Goal: Obtain resource: Download file/media

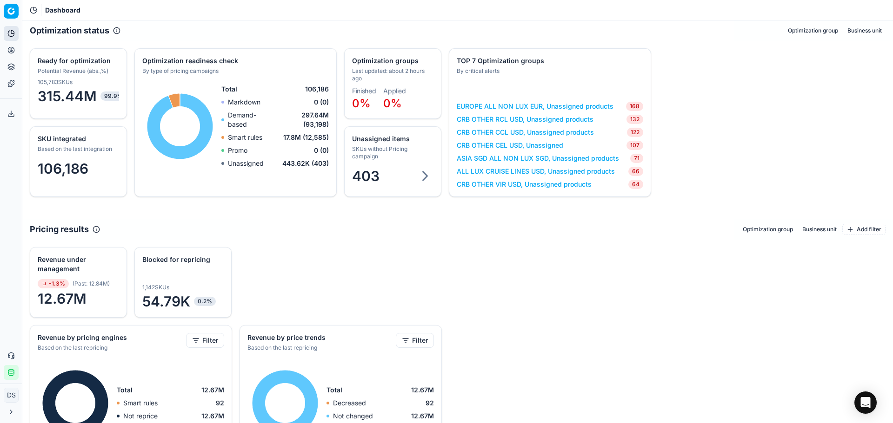
click at [9, 52] on circle at bounding box center [11, 50] width 6 height 6
click at [58, 67] on link "Optimization groups" at bounding box center [89, 67] width 108 height 13
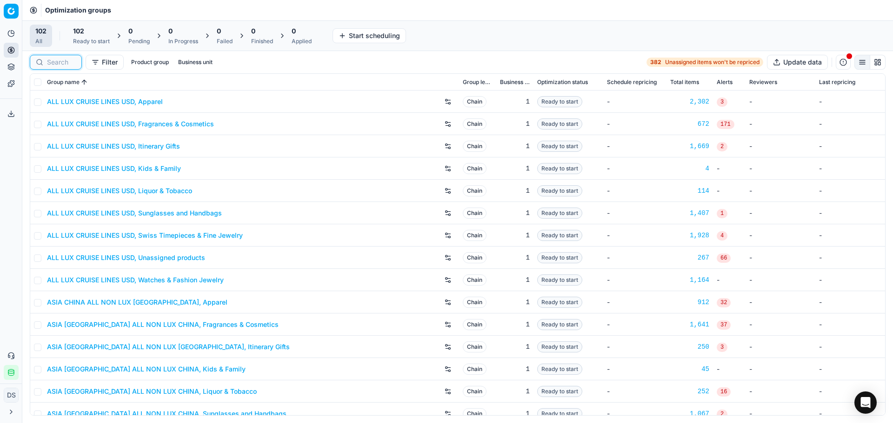
click at [67, 66] on input at bounding box center [61, 62] width 29 height 9
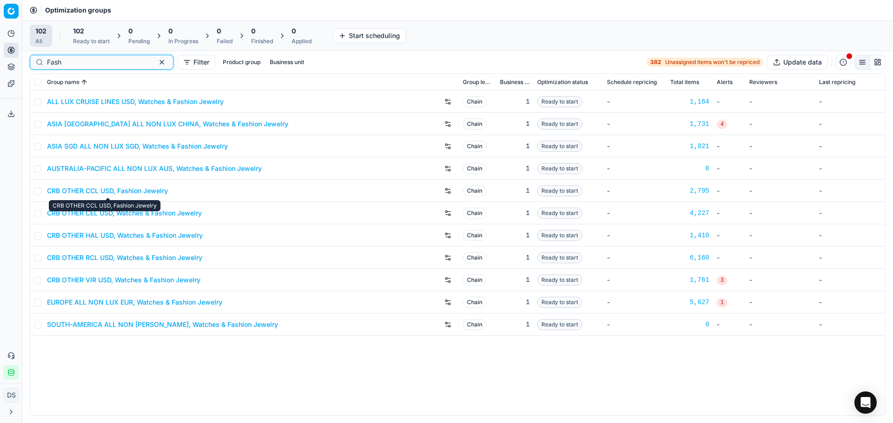
type input "Fash"
click at [149, 217] on link "CRB OTHER CEL USD, Watches & Fashion Jewelry" at bounding box center [124, 213] width 155 height 9
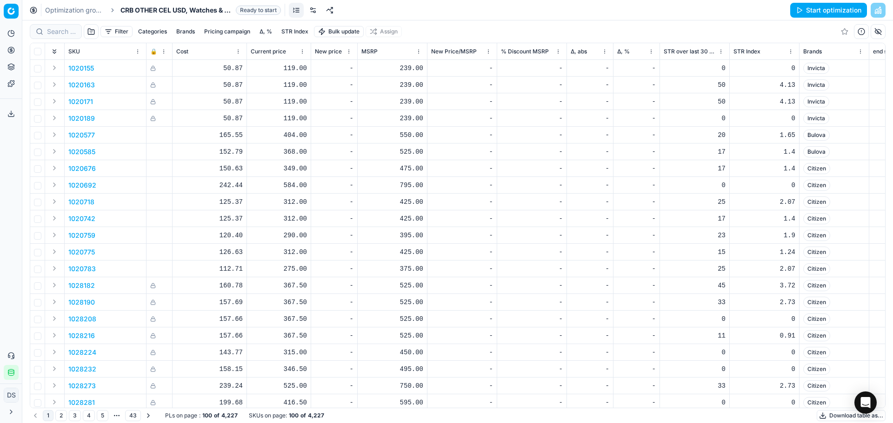
click at [317, 10] on link at bounding box center [312, 10] width 15 height 15
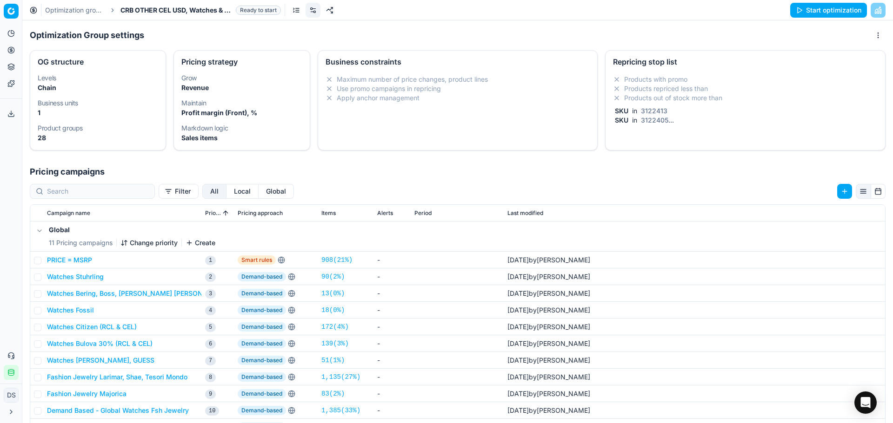
click at [686, 84] on li "Products repriced less than" at bounding box center [745, 88] width 264 height 9
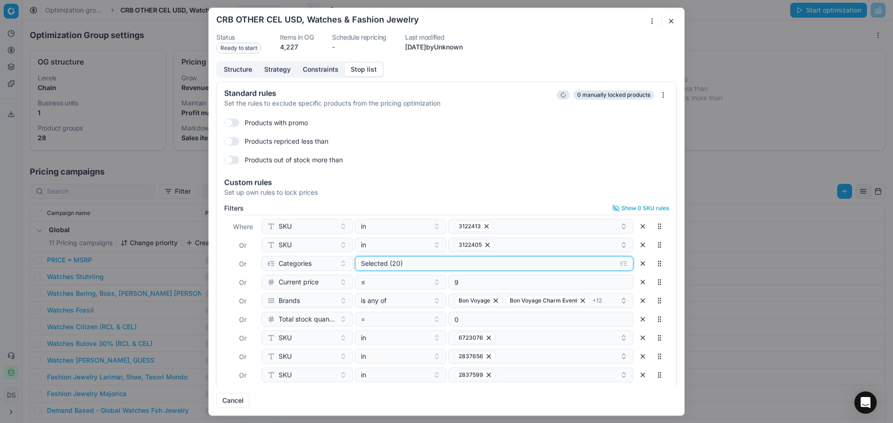
click at [413, 264] on div "Selected (20)" at bounding box center [486, 263] width 251 height 9
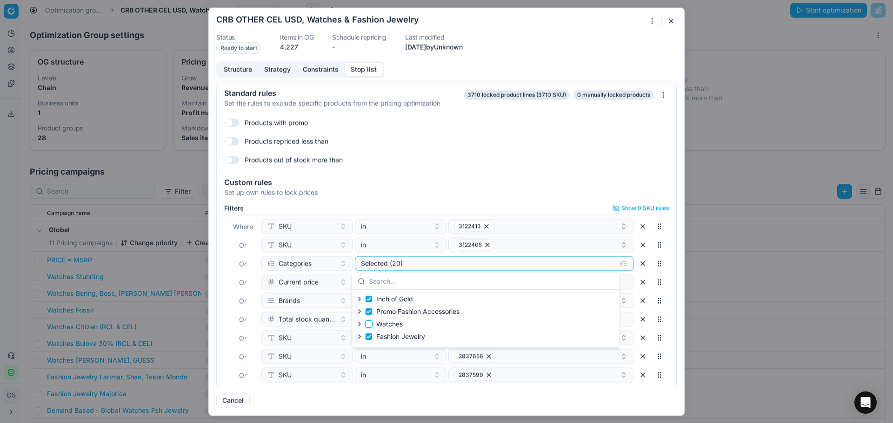
click at [370, 326] on input "Watches" at bounding box center [368, 324] width 7 height 7
checkbox input "true"
click at [370, 335] on input "Fashion Jewelry" at bounding box center [368, 336] width 7 height 7
checkbox input "false"
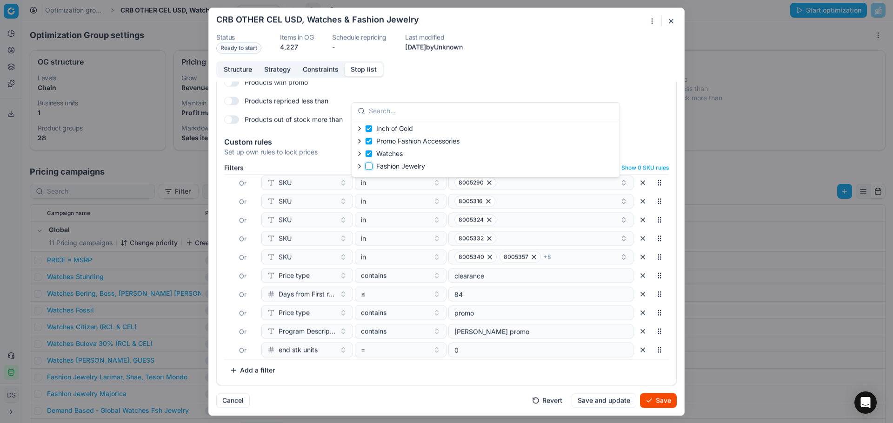
scroll to position [209, 0]
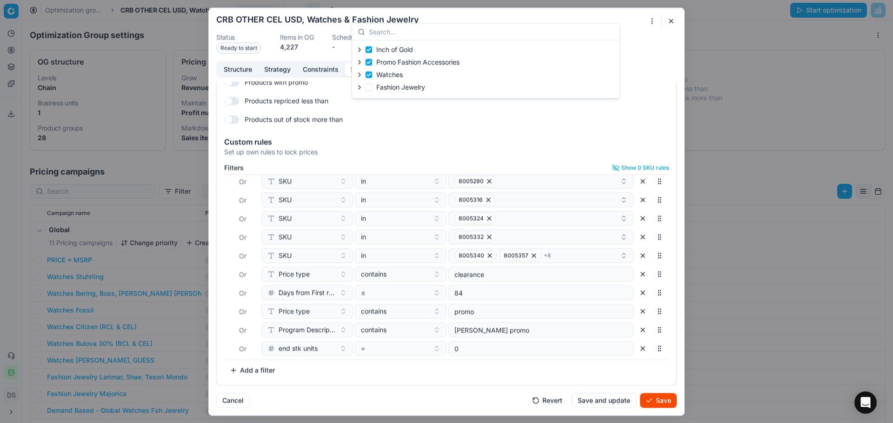
click at [651, 404] on button "Save" at bounding box center [658, 400] width 37 height 15
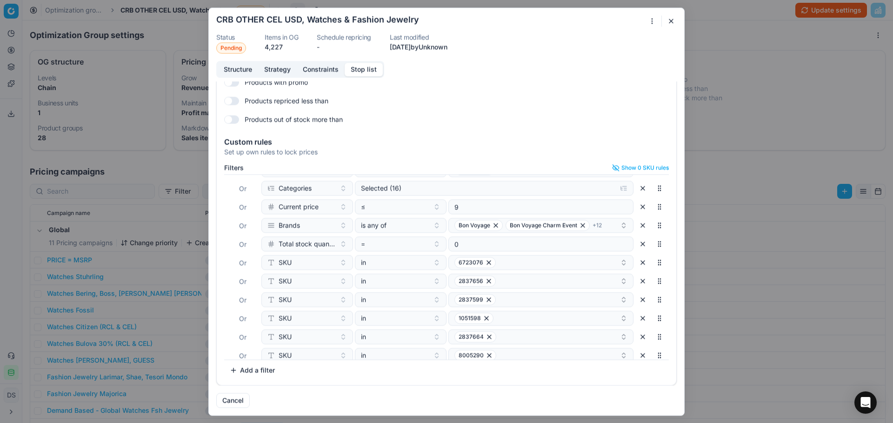
scroll to position [0, 0]
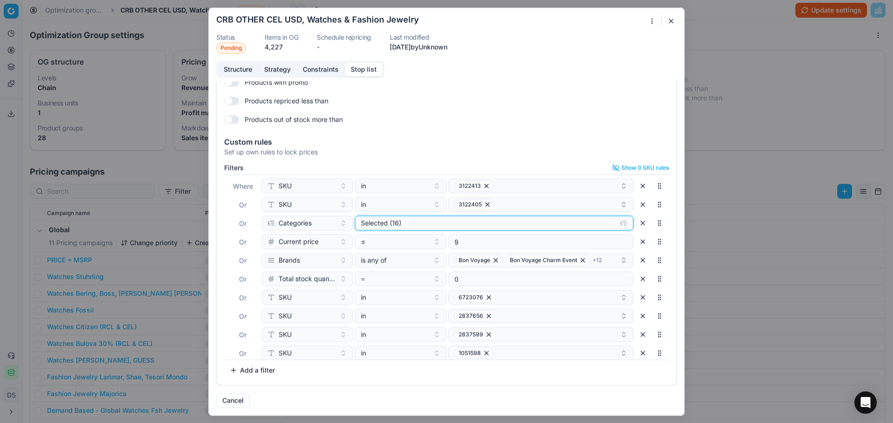
click at [424, 225] on div "Selected (16)" at bounding box center [486, 222] width 251 height 9
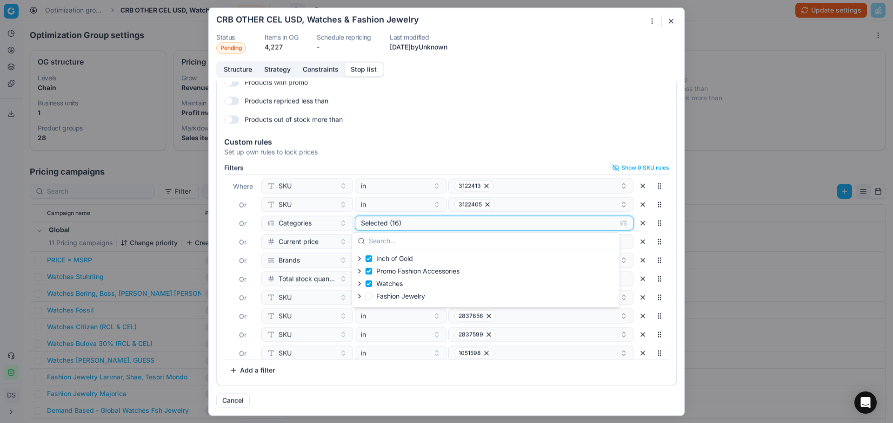
click at [424, 225] on div "Selected (16)" at bounding box center [486, 222] width 251 height 9
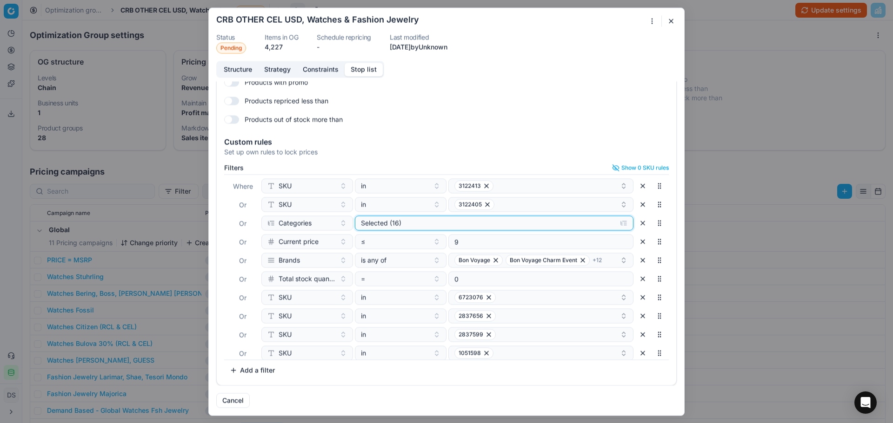
click at [424, 225] on div "Selected (16)" at bounding box center [486, 222] width 251 height 9
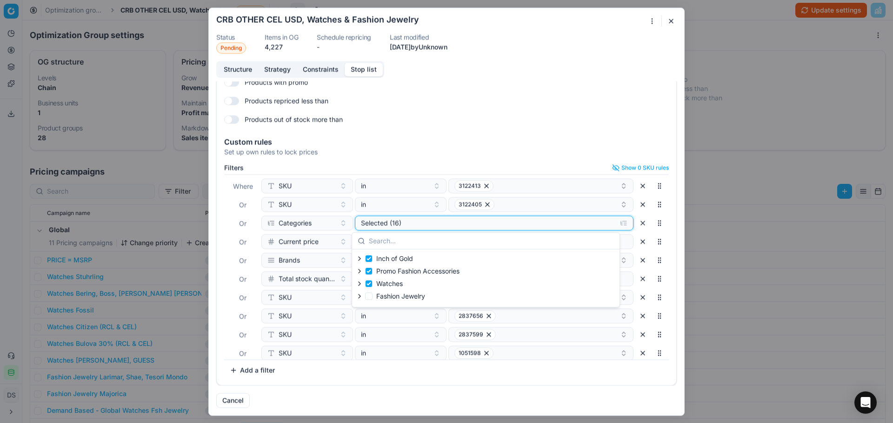
click at [424, 225] on div "Selected (16)" at bounding box center [486, 222] width 251 height 9
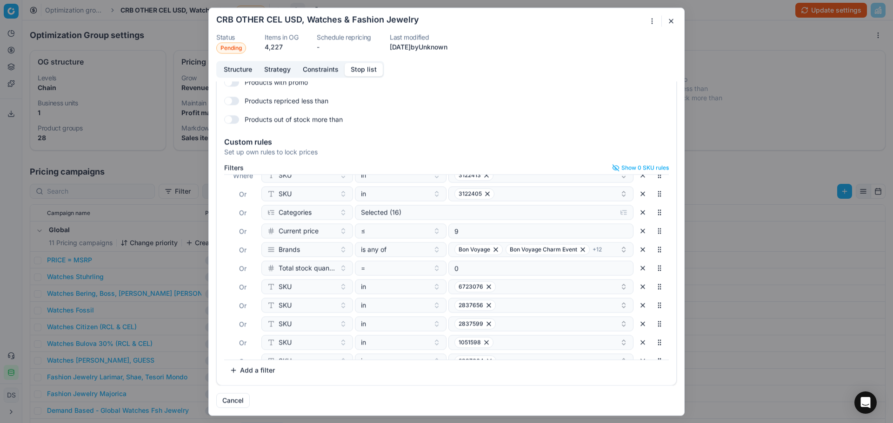
scroll to position [26, 0]
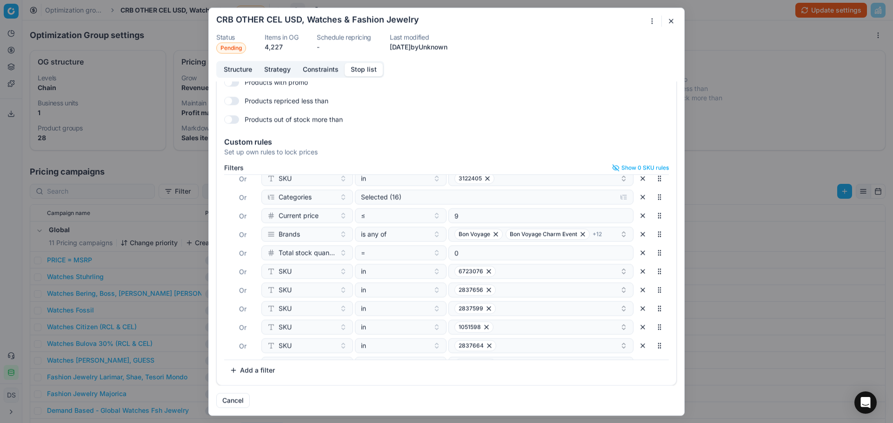
click at [773, 21] on div "Oprimization group is saving... CRB OTHER CEL USD, Watches & Fashion Jewelry St…" at bounding box center [446, 211] width 893 height 423
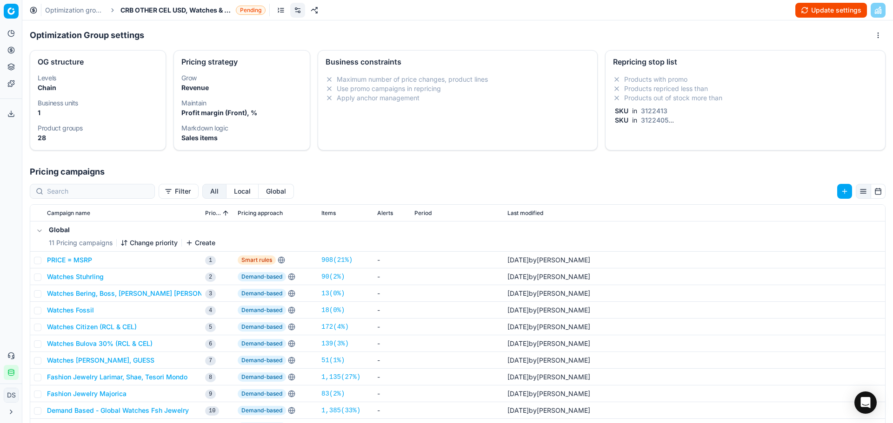
click at [813, 10] on button "Update settings" at bounding box center [831, 10] width 72 height 15
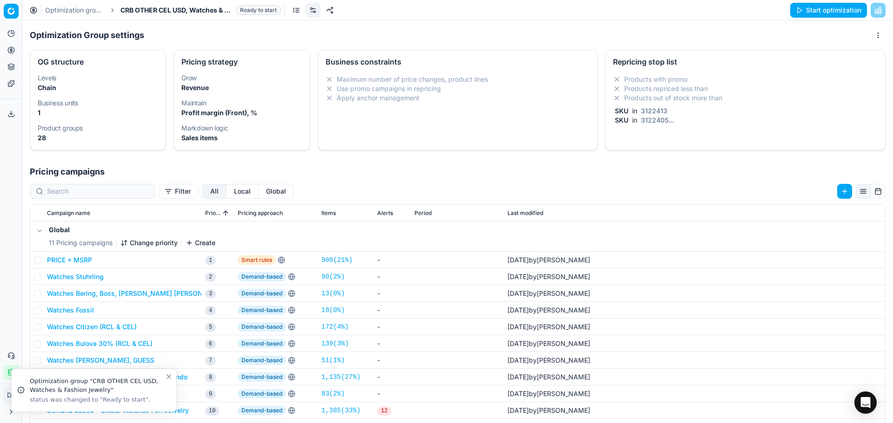
click at [86, 10] on link "Optimization groups" at bounding box center [75, 10] width 60 height 9
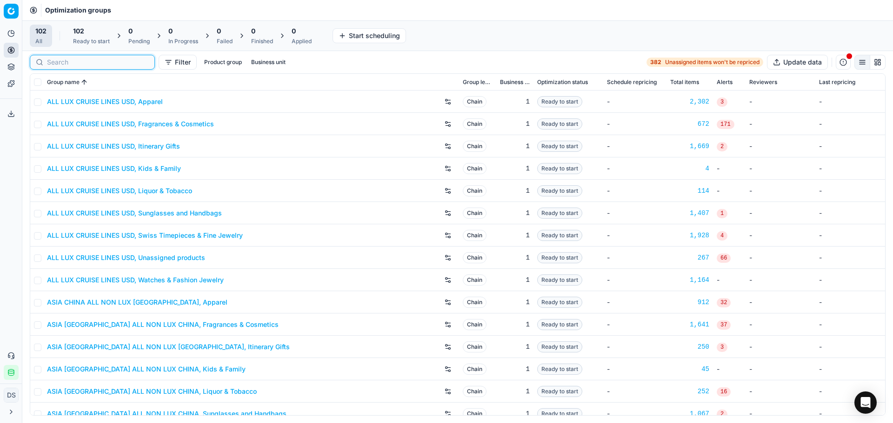
click at [65, 66] on input at bounding box center [98, 62] width 102 height 9
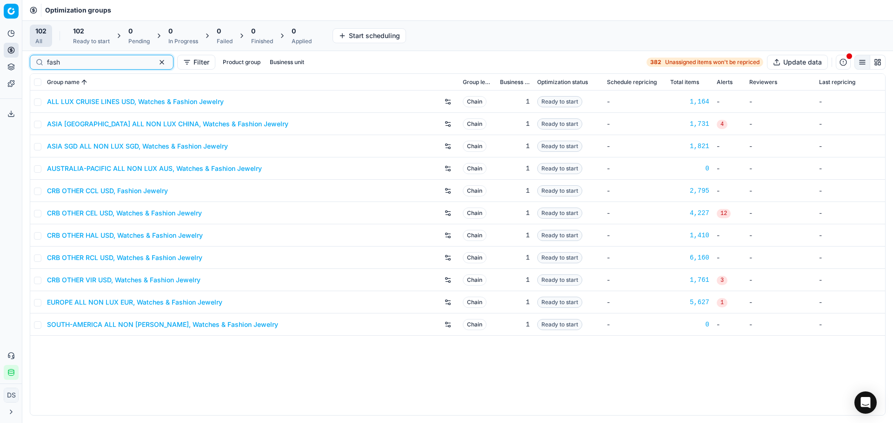
type input "fash"
click at [134, 283] on link "CRB OTHER VIR USD, Watches & Fashion Jewelry" at bounding box center [123, 280] width 153 height 9
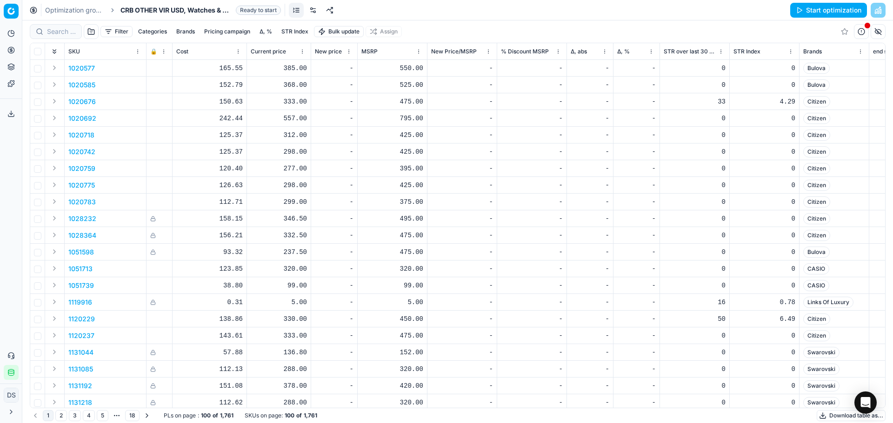
click at [311, 11] on link at bounding box center [312, 10] width 15 height 15
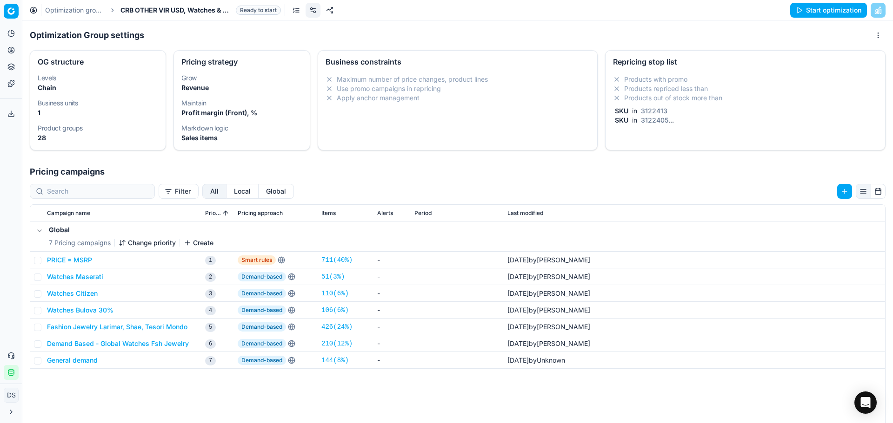
click at [658, 95] on li "Products out of stock more than" at bounding box center [745, 97] width 264 height 9
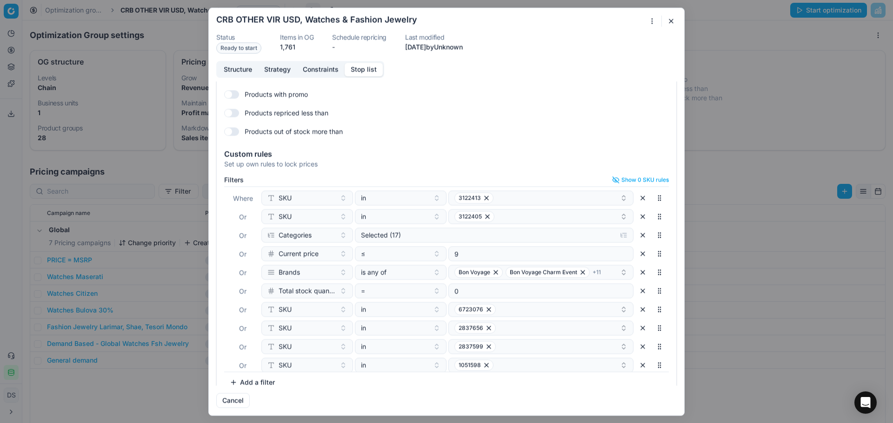
scroll to position [40, 0]
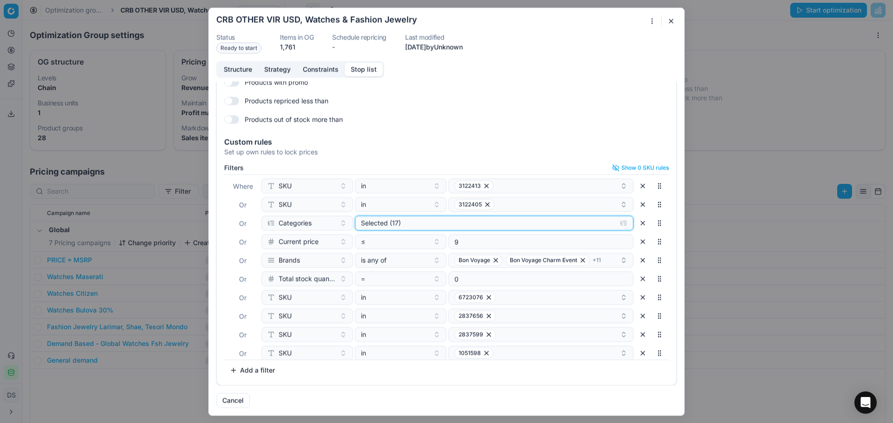
click at [471, 227] on div "Selected (17)" at bounding box center [486, 222] width 251 height 9
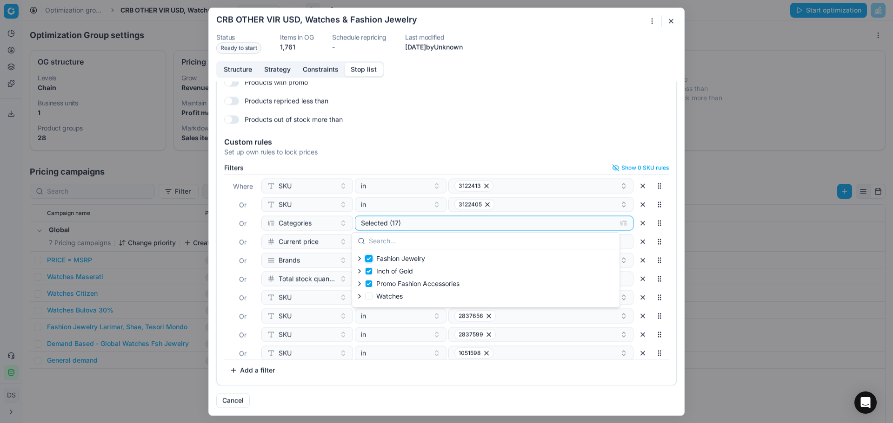
click at [369, 260] on input "Fashion Jewelry" at bounding box center [368, 258] width 7 height 7
checkbox input "false"
click at [367, 297] on input "Watches" at bounding box center [368, 296] width 7 height 7
checkbox input "true"
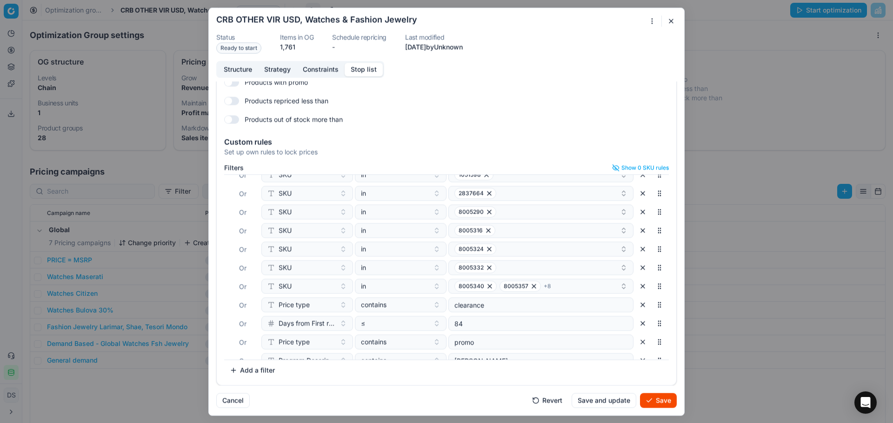
scroll to position [209, 0]
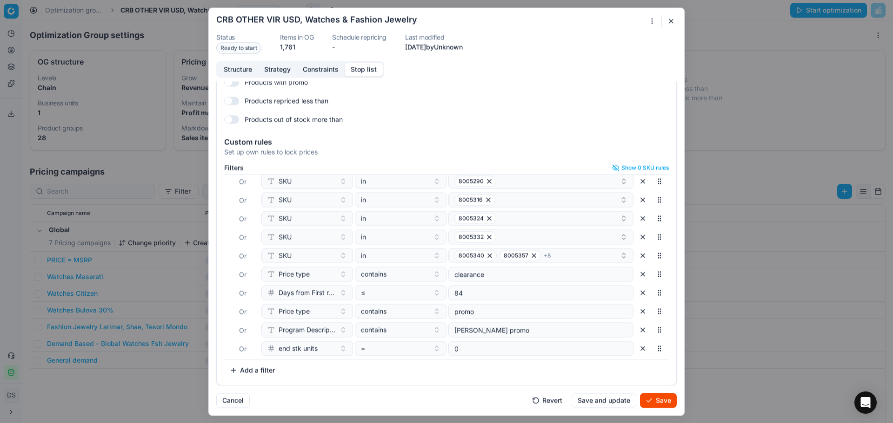
click at [663, 399] on button "Save" at bounding box center [658, 400] width 37 height 15
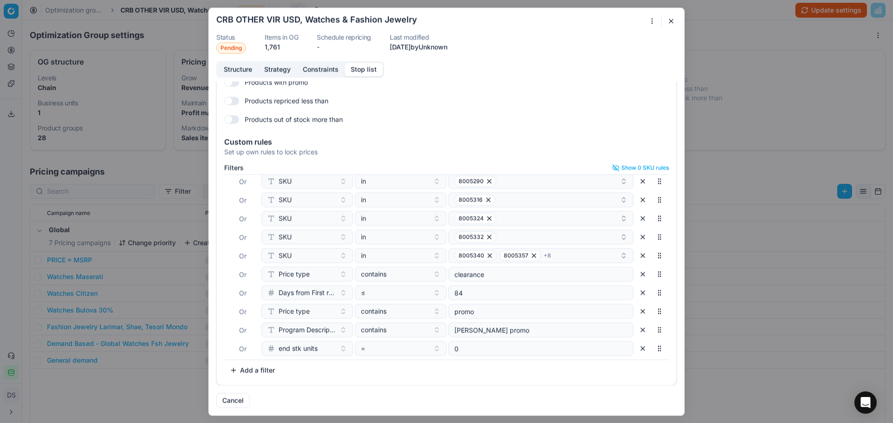
click at [674, 20] on button "button" at bounding box center [670, 20] width 11 height 11
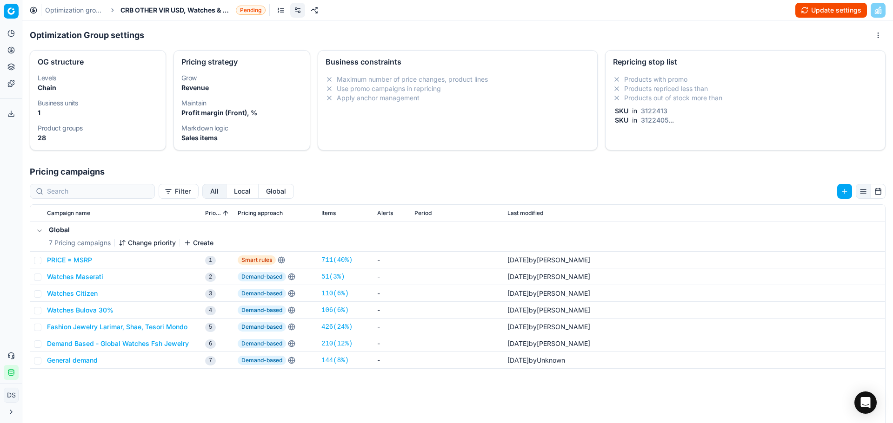
click at [818, 13] on button "Update settings" at bounding box center [831, 10] width 72 height 15
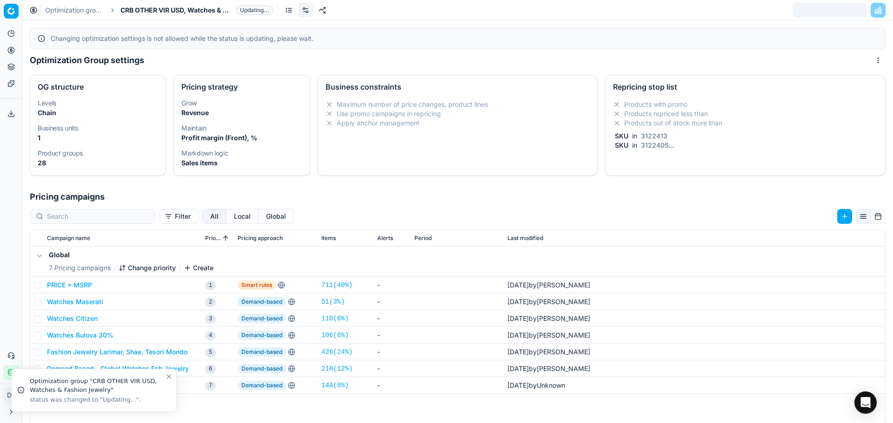
click at [87, 11] on link "Optimization groups" at bounding box center [75, 10] width 60 height 9
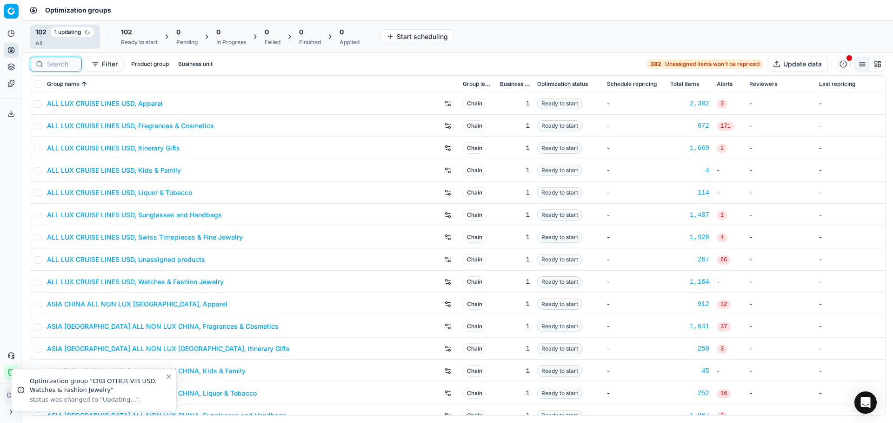
click at [54, 66] on input at bounding box center [61, 64] width 29 height 9
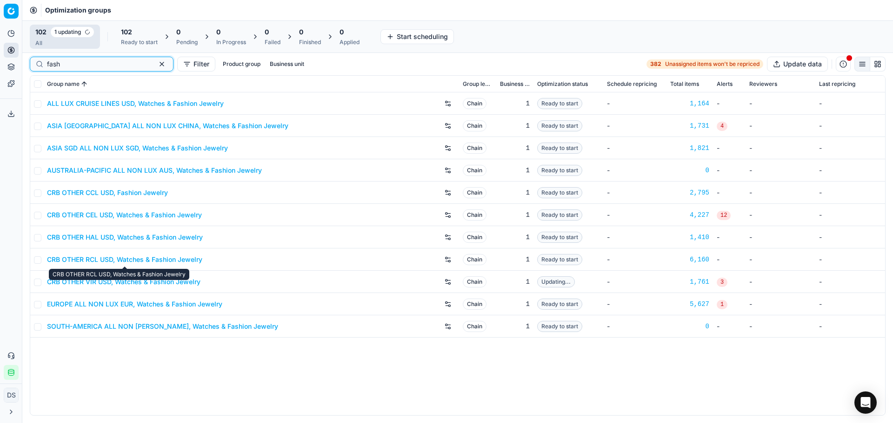
type input "fash"
click at [130, 257] on link "CRB OTHER RCL USD, Watches & Fashion Jewelry" at bounding box center [124, 259] width 155 height 9
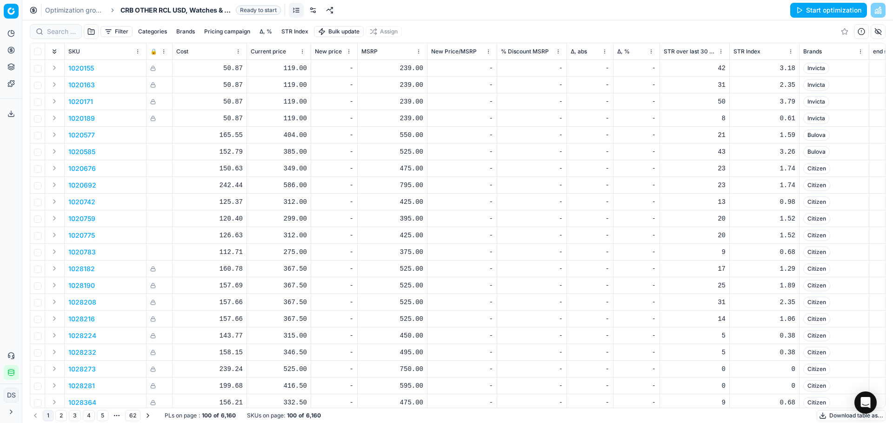
click at [317, 16] on link at bounding box center [312, 10] width 15 height 15
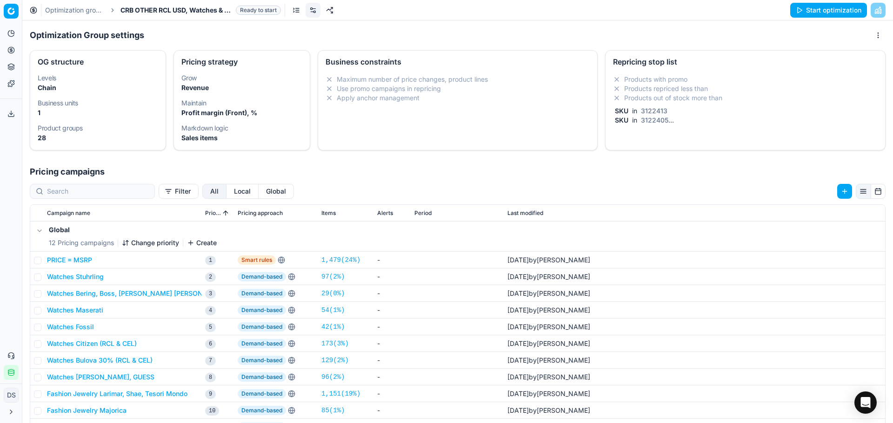
click at [693, 106] on div "Products with promo Products repriced less than Products out of stock more than…" at bounding box center [745, 100] width 264 height 50
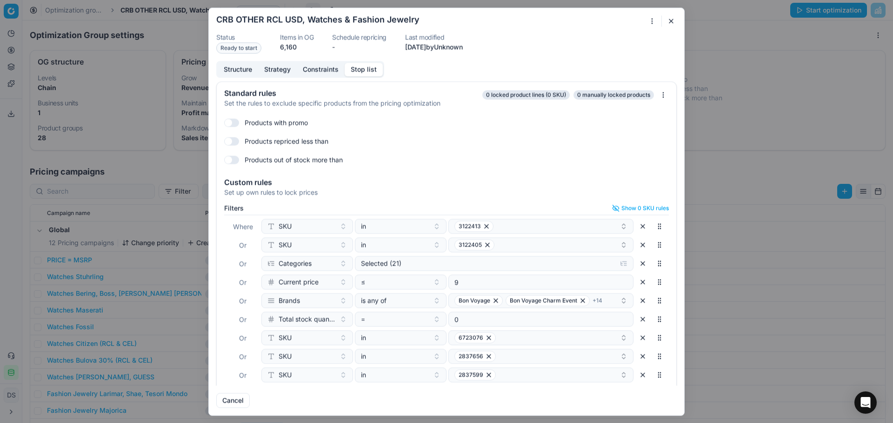
click at [452, 272] on div "Where SKU in 3122413 Or SKU in 3122405 Or Categories Selected (21) Or Current p…" at bounding box center [446, 308] width 444 height 186
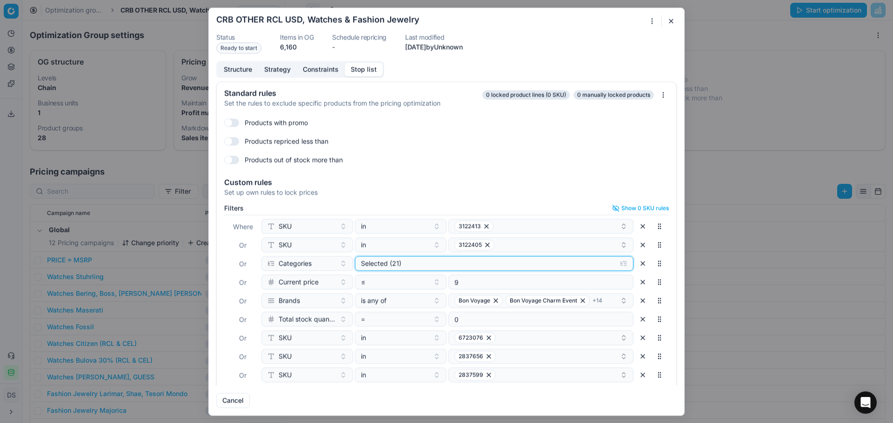
click at [456, 268] on button "Selected (21)" at bounding box center [494, 263] width 278 height 15
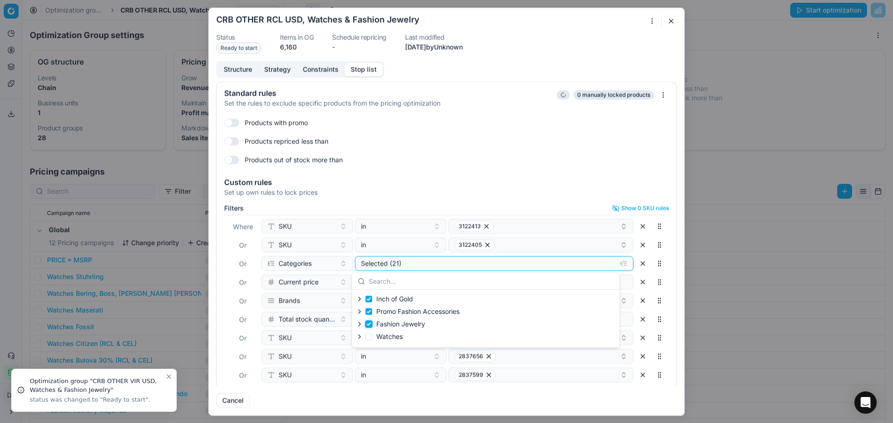
click at [368, 324] on input "Fashion Jewelry" at bounding box center [368, 324] width 7 height 7
checkbox input "false"
click at [370, 340] on input "Watches" at bounding box center [368, 336] width 7 height 7
checkbox input "true"
click at [487, 179] on div "Custom rules" at bounding box center [446, 182] width 444 height 7
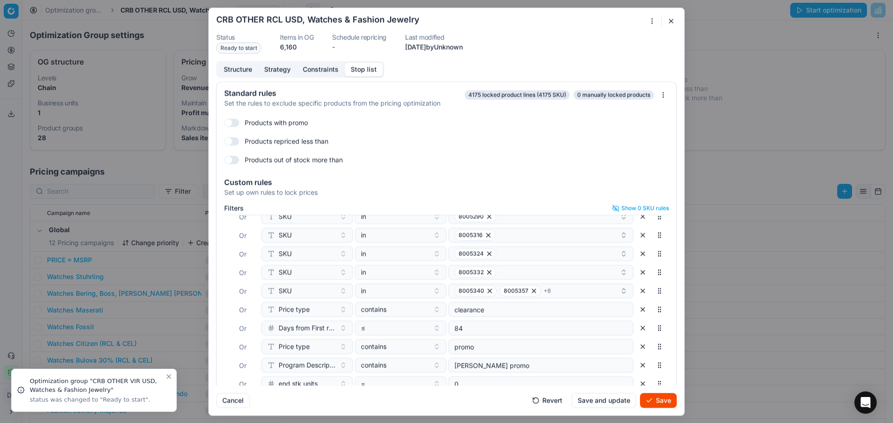
scroll to position [228, 0]
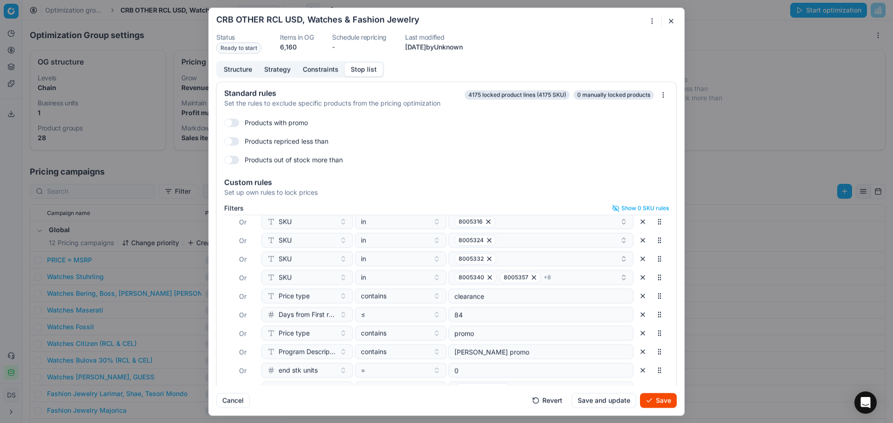
click at [660, 403] on button "Save" at bounding box center [658, 400] width 37 height 15
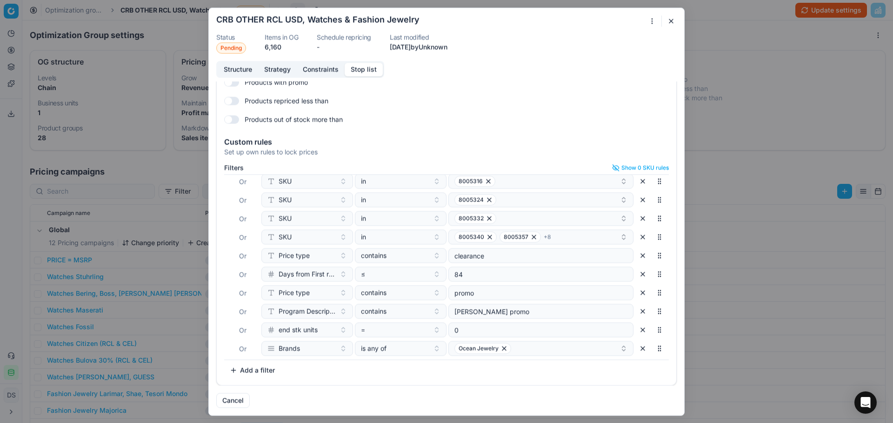
click at [674, 24] on button "button" at bounding box center [670, 20] width 11 height 11
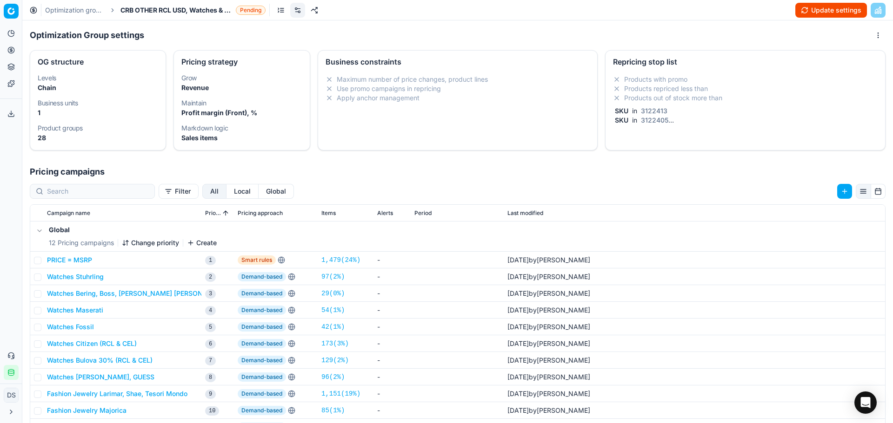
click at [807, 12] on button "Update settings" at bounding box center [831, 10] width 72 height 15
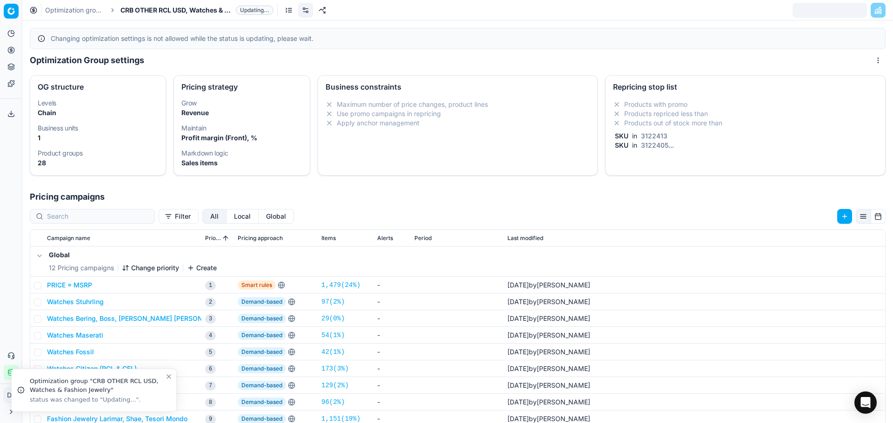
click at [80, 12] on link "Optimization groups" at bounding box center [75, 10] width 60 height 9
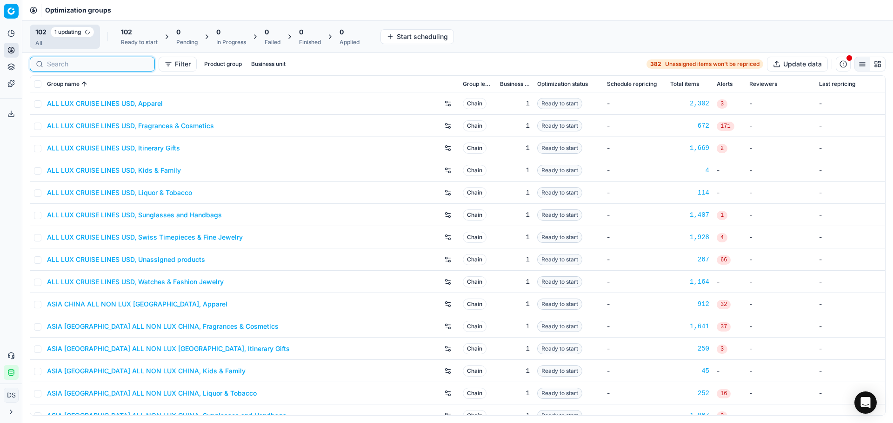
click at [66, 67] on input at bounding box center [98, 64] width 102 height 9
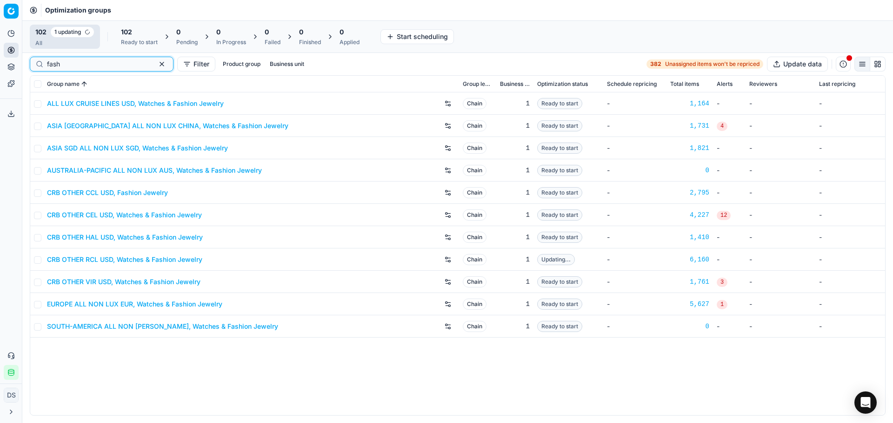
type input "fash"
click at [134, 195] on link "CRB OTHER CCL USD, Fashion Jewelry" at bounding box center [107, 192] width 121 height 9
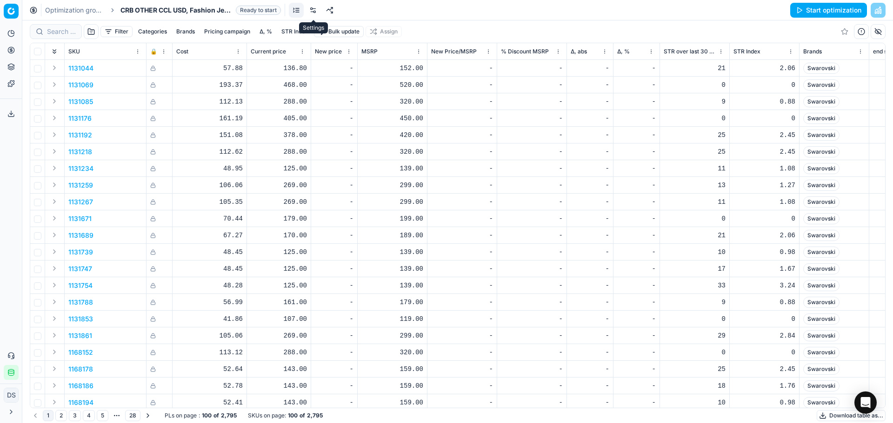
click at [317, 11] on link at bounding box center [312, 10] width 15 height 15
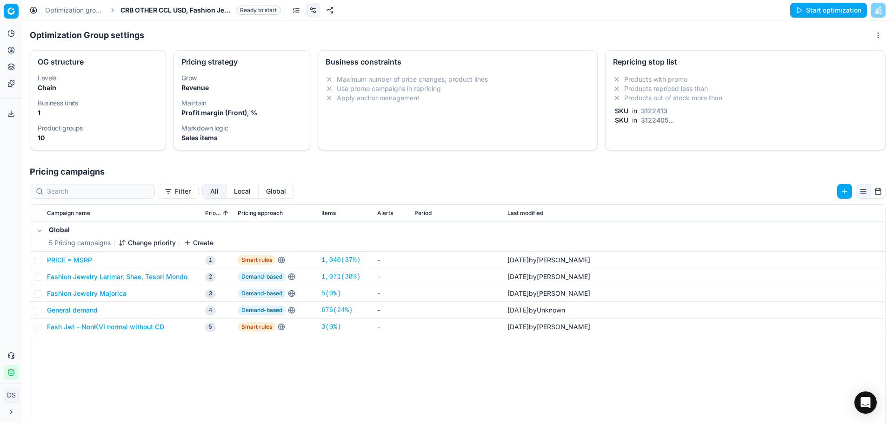
click at [684, 77] on li "Products with promo" at bounding box center [745, 79] width 264 height 9
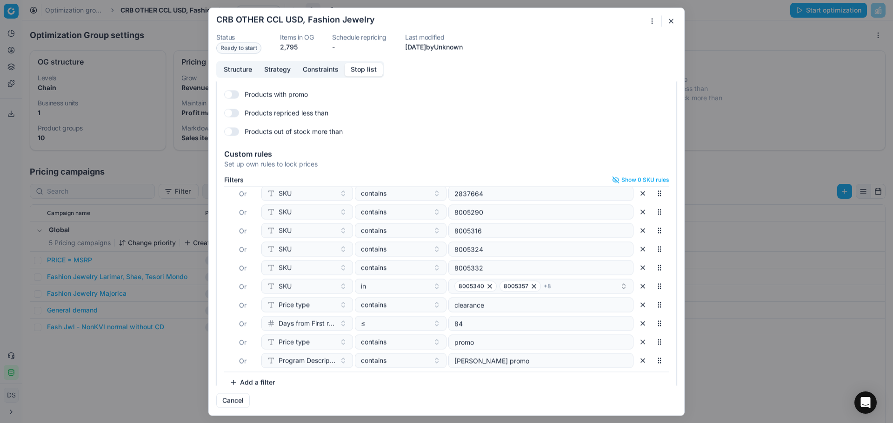
scroll to position [40, 0]
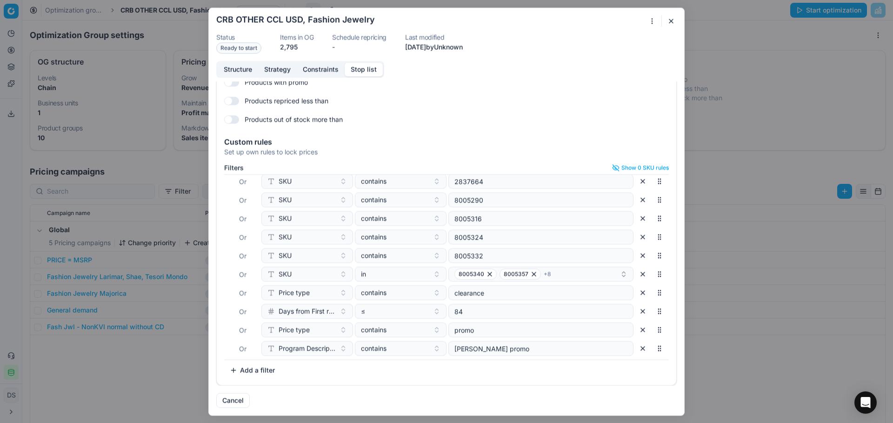
click at [674, 23] on button "button" at bounding box center [670, 20] width 11 height 11
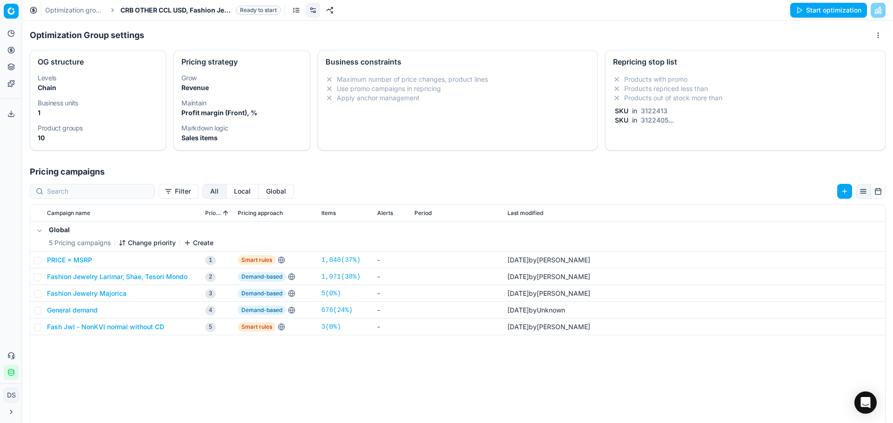
click at [89, 13] on link "Optimization groups" at bounding box center [75, 10] width 60 height 9
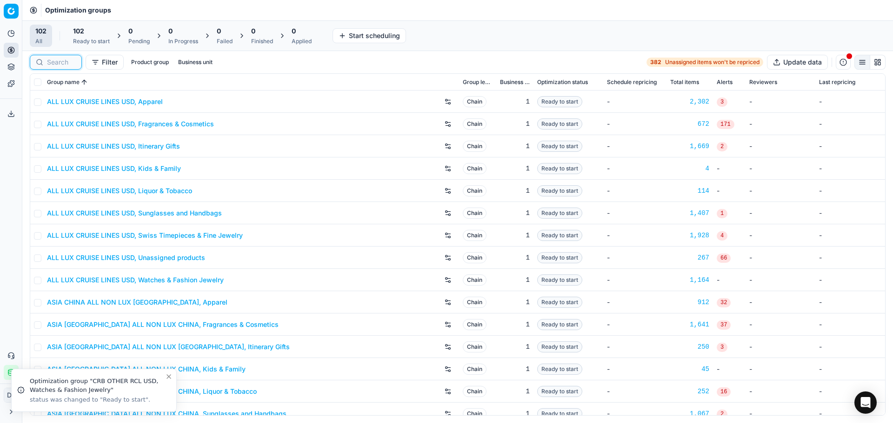
click at [61, 60] on input at bounding box center [61, 62] width 29 height 9
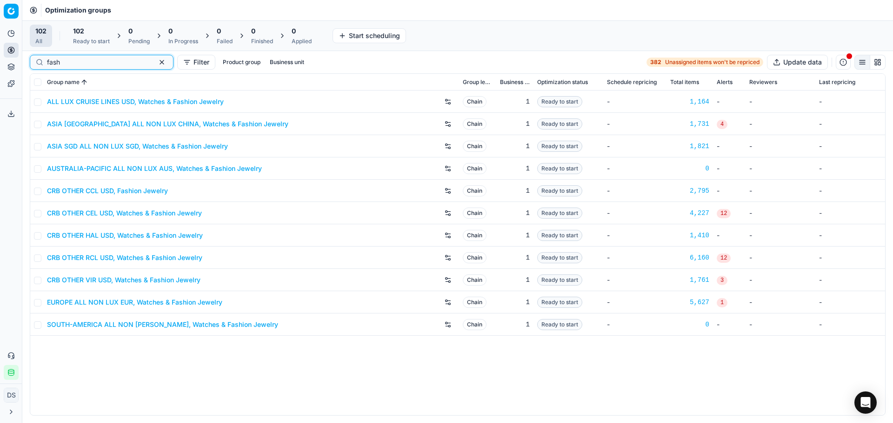
type input "fash"
click at [95, 212] on link "CRB OTHER CEL USD, Watches & Fashion Jewelry" at bounding box center [124, 213] width 155 height 9
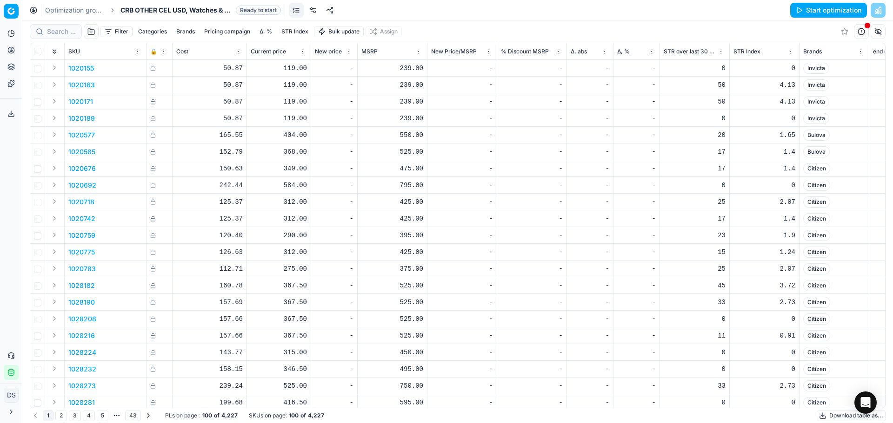
click at [800, 9] on button "Start optimization" at bounding box center [828, 10] width 77 height 15
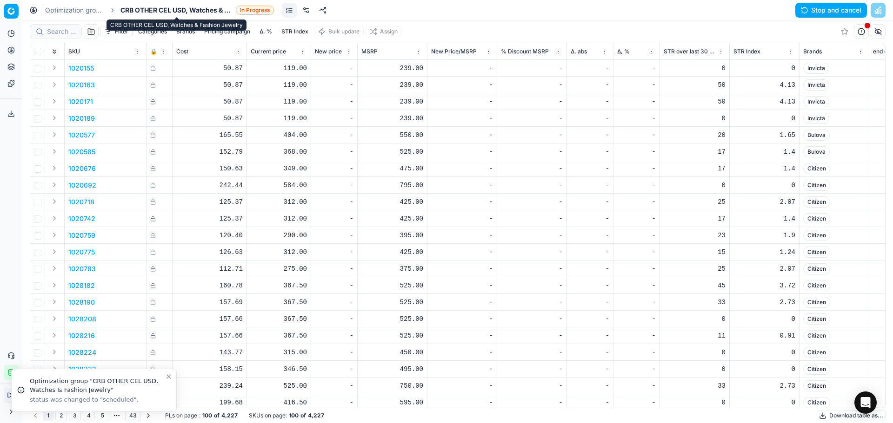
click at [186, 9] on span "CRB OTHER CEL USD, Watches & Fashion Jewelry" at bounding box center [176, 10] width 112 height 9
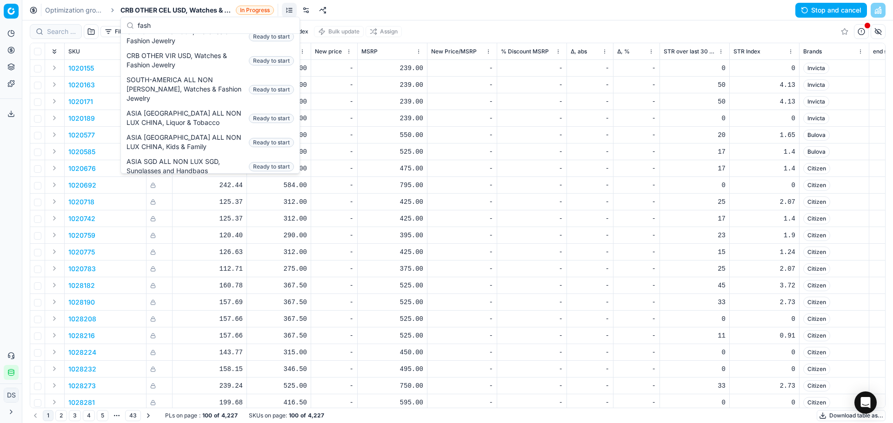
scroll to position [199, 0]
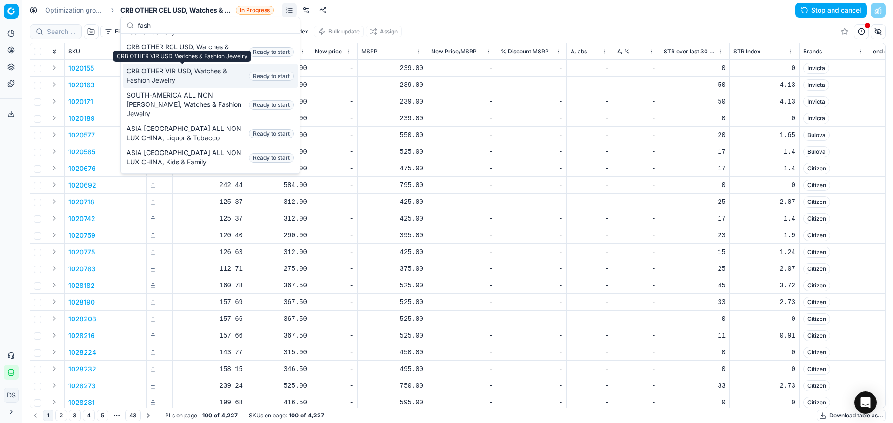
type input "fash"
click at [188, 75] on span "CRB OTHER VIR USD, Watches & Fashion Jewelry" at bounding box center [185, 75] width 119 height 19
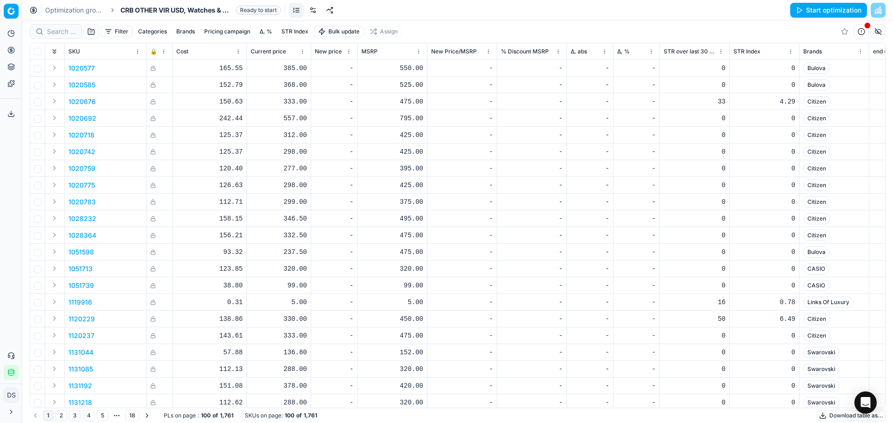
click at [824, 13] on button "Start optimization" at bounding box center [828, 10] width 77 height 15
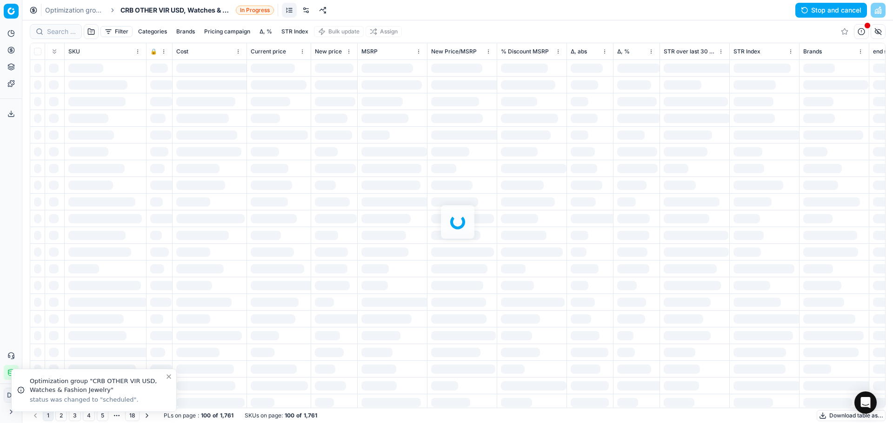
click at [139, 11] on span "CRB OTHER VIR USD, Watches & Fashion Jewelry" at bounding box center [176, 10] width 112 height 9
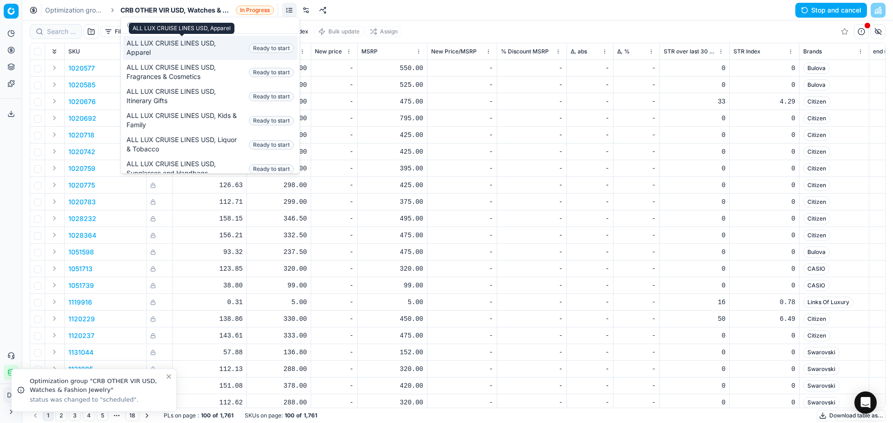
click at [165, 26] on div "ALL LUX CRUISE LINES USD, Apparel" at bounding box center [182, 28] width 106 height 11
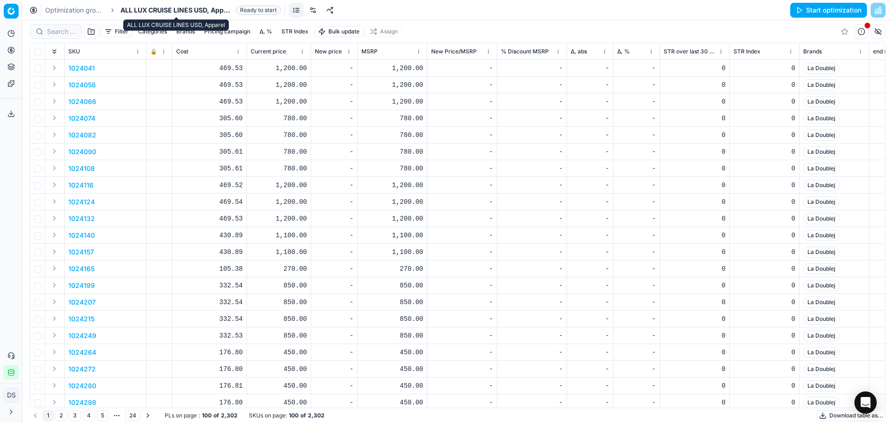
click at [213, 14] on span "ALL LUX CRUISE LINES USD, Apparel" at bounding box center [176, 10] width 112 height 9
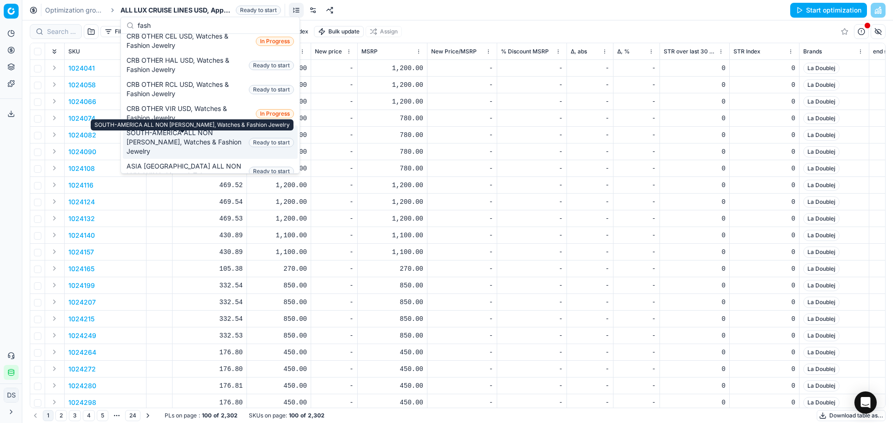
scroll to position [139, 0]
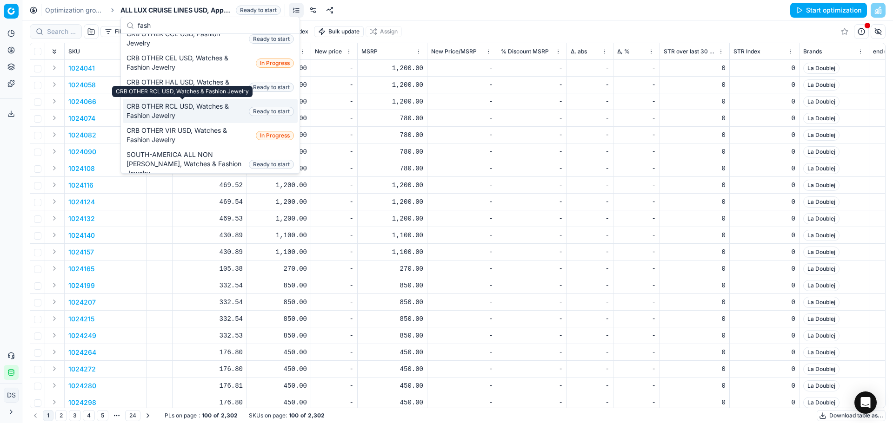
type input "fash"
click at [188, 111] on span "CRB OTHER RCL USD, Watches & Fashion Jewelry" at bounding box center [185, 111] width 119 height 19
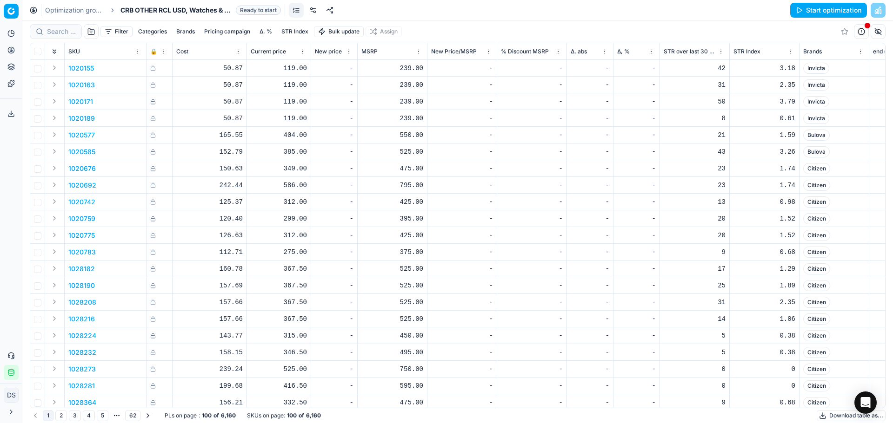
click at [823, 8] on button "Start optimization" at bounding box center [828, 10] width 77 height 15
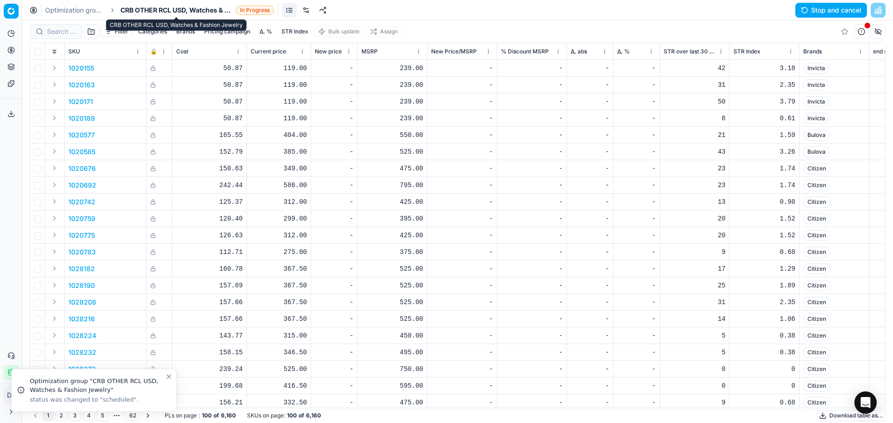
click at [157, 7] on span "CRB OTHER RCL USD, Watches & Fashion Jewelry" at bounding box center [176, 10] width 112 height 9
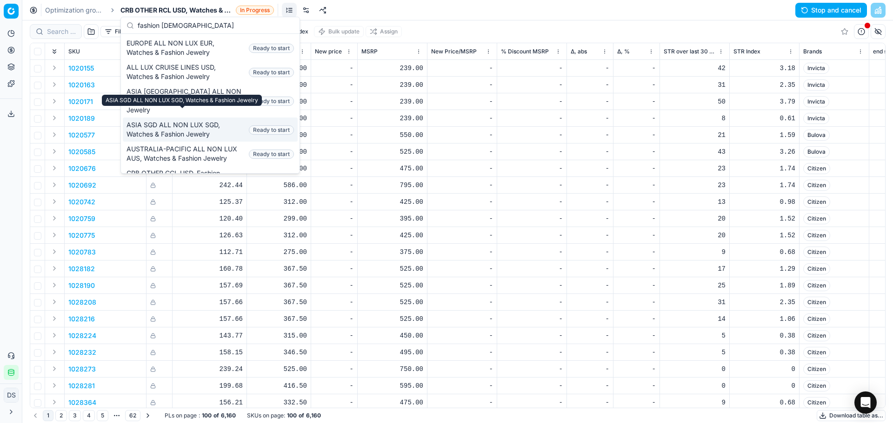
scroll to position [46, 0]
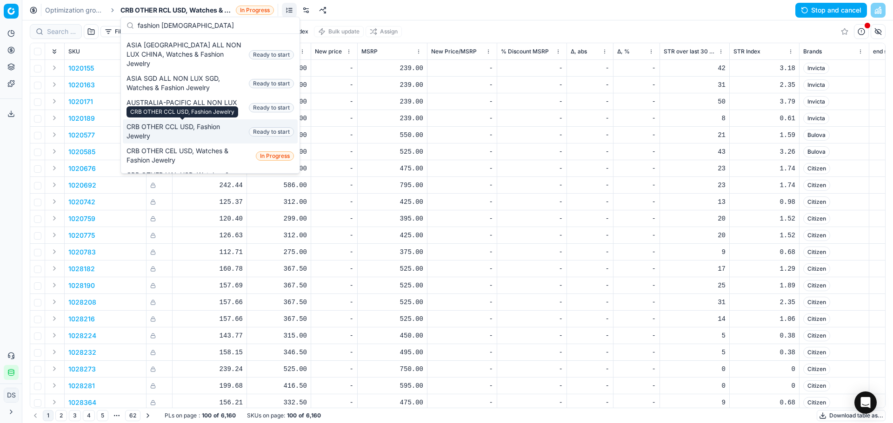
type input "fashion [DEMOGRAPHIC_DATA]"
click at [205, 134] on span "CRB OTHER CCL USD, Fashion Jewelry" at bounding box center [185, 131] width 119 height 19
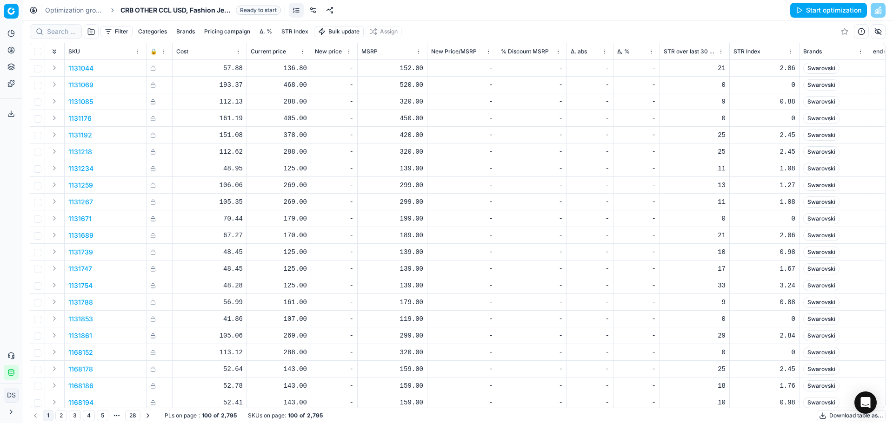
click at [808, 13] on button "Start optimization" at bounding box center [828, 10] width 77 height 15
click at [88, 11] on link "Optimization groups" at bounding box center [75, 10] width 60 height 9
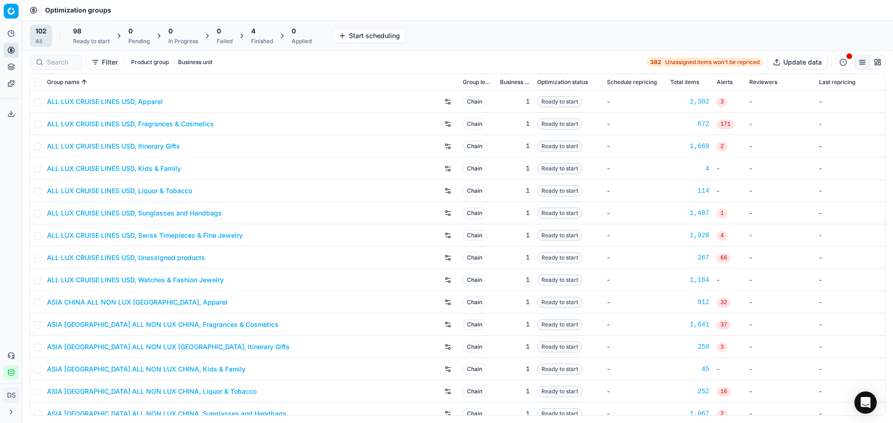
click at [255, 26] on span "4" at bounding box center [253, 30] width 4 height 9
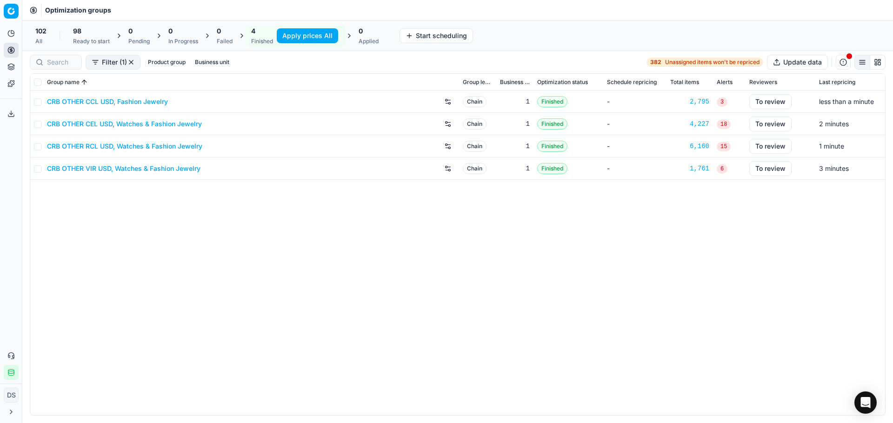
click at [12, 73] on button "Product portfolio" at bounding box center [11, 67] width 15 height 15
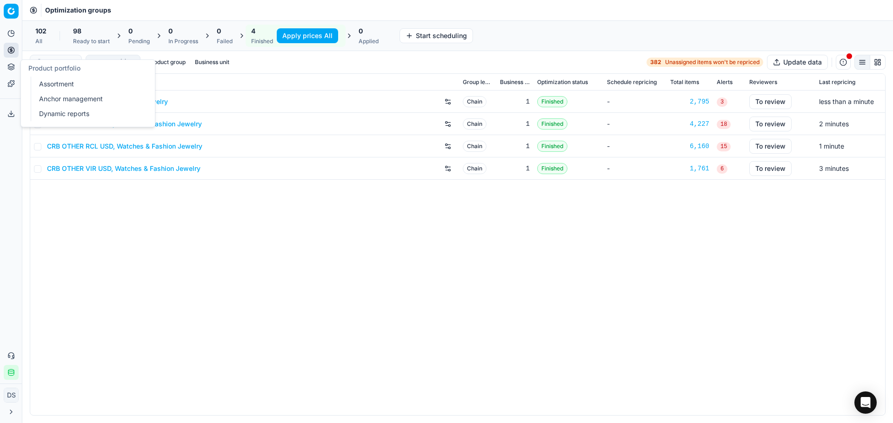
click at [82, 118] on link "Dynamic reports" at bounding box center [89, 113] width 108 height 13
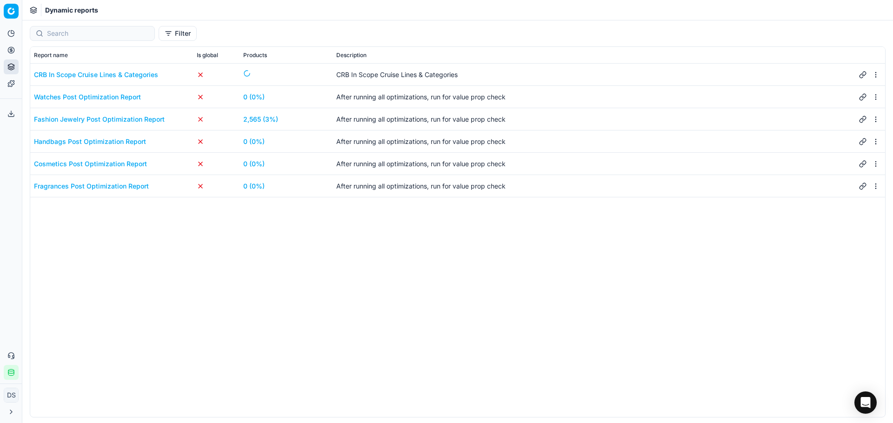
click at [252, 122] on link "2,565 (3%)" at bounding box center [260, 119] width 35 height 9
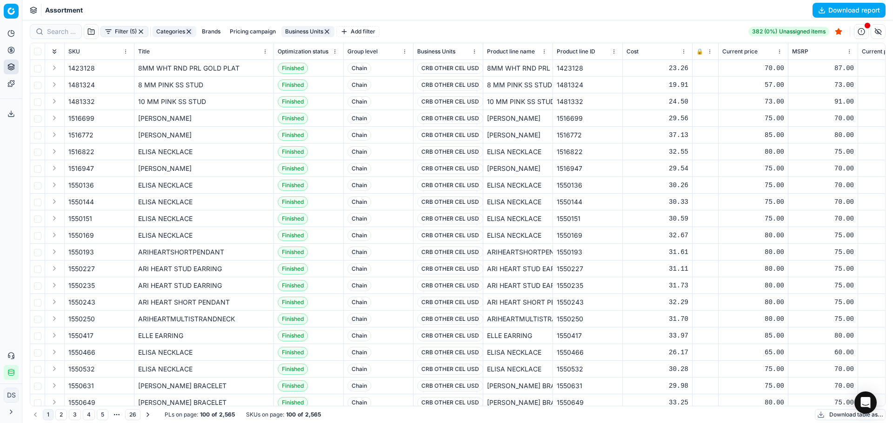
click at [841, 9] on button "Download report" at bounding box center [848, 10] width 73 height 15
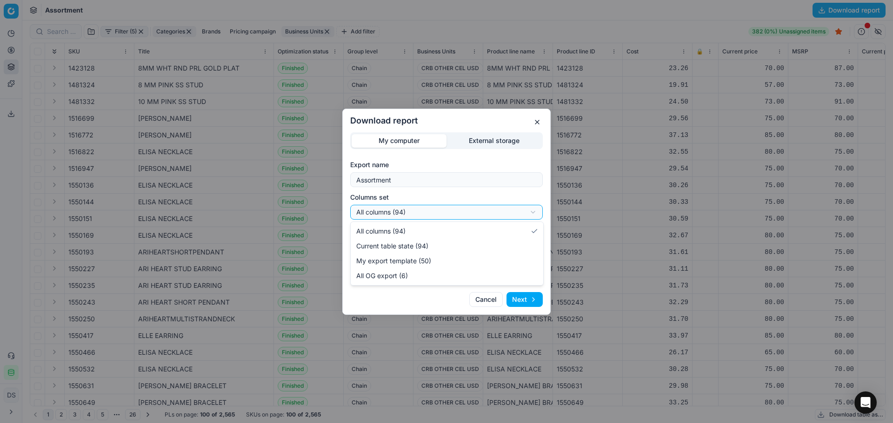
click at [418, 213] on div "Download report My computer External storage Export name Assortment Columns set…" at bounding box center [446, 211] width 893 height 423
select select "custom"
click at [538, 300] on button "Next" at bounding box center [524, 299] width 36 height 15
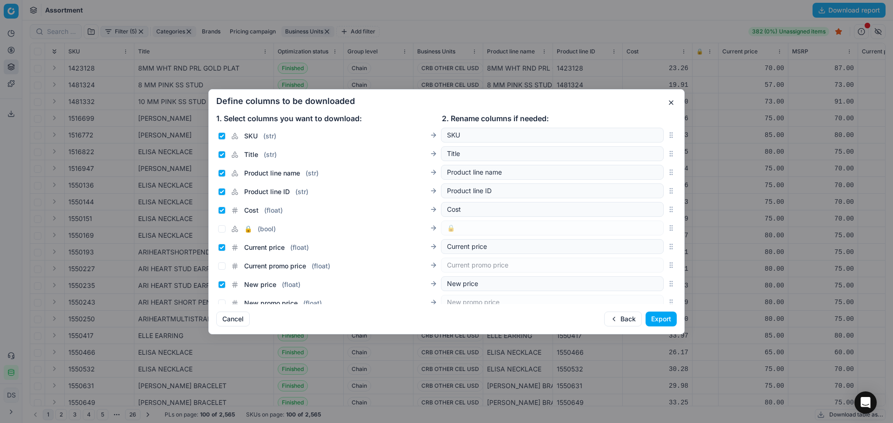
click at [657, 325] on button "Export" at bounding box center [660, 319] width 31 height 15
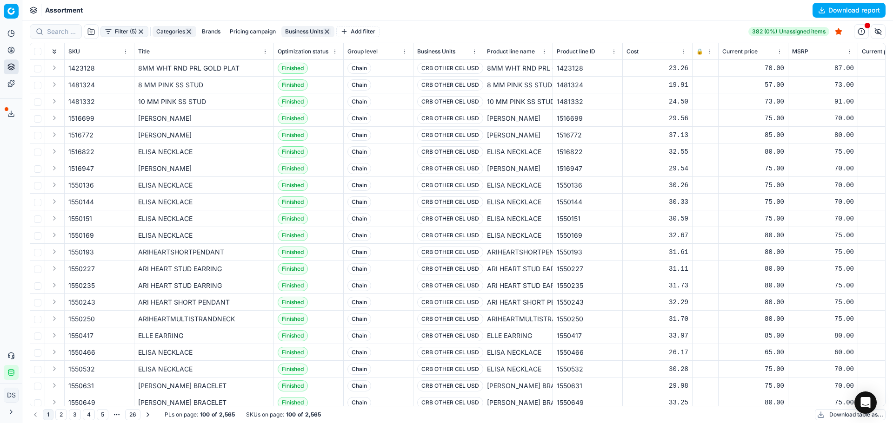
click at [10, 111] on icon at bounding box center [10, 113] width 7 height 7
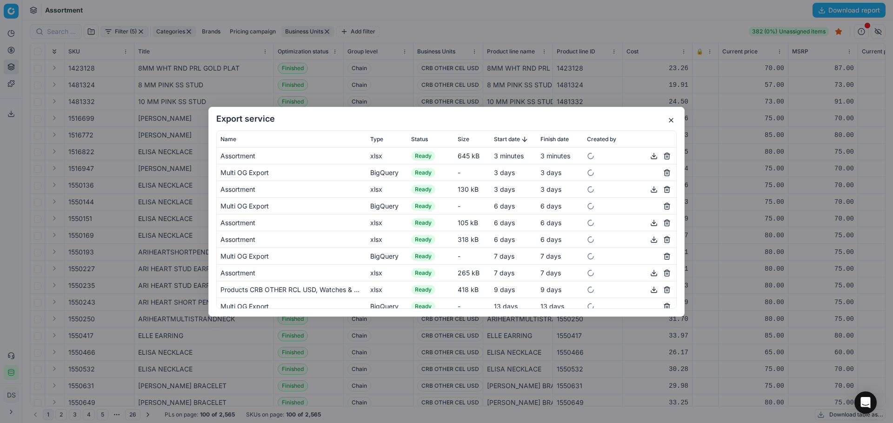
click at [648, 155] on button "button" at bounding box center [653, 155] width 11 height 11
